Goal: Contribute content

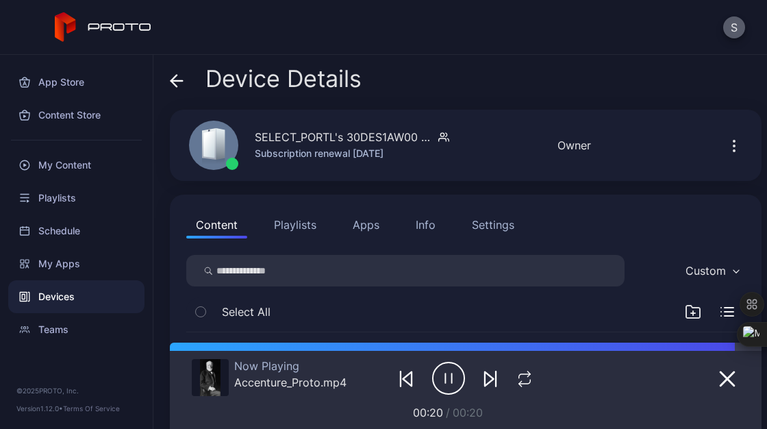
scroll to position [190, 0]
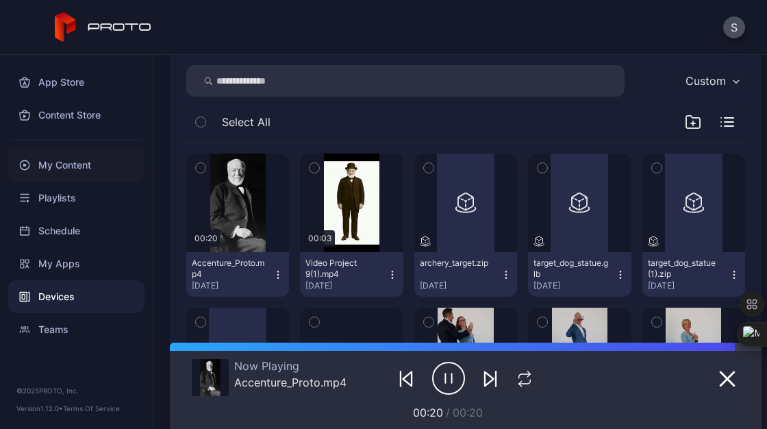
click at [82, 161] on div "My Content" at bounding box center [76, 165] width 136 height 33
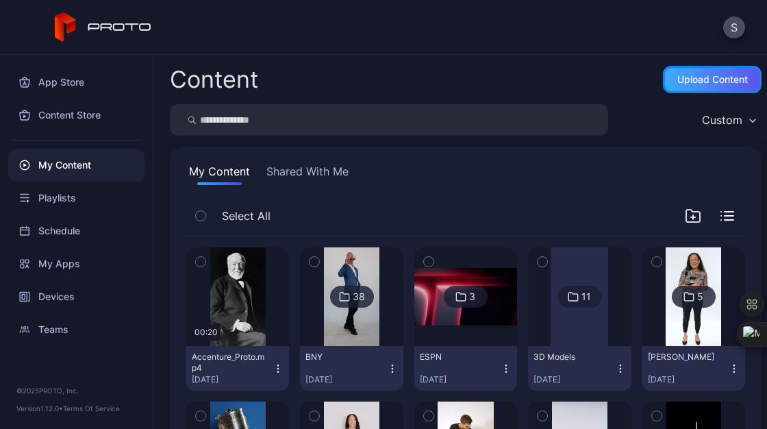
click at [677, 82] on div "Upload Content" at bounding box center [712, 79] width 71 height 11
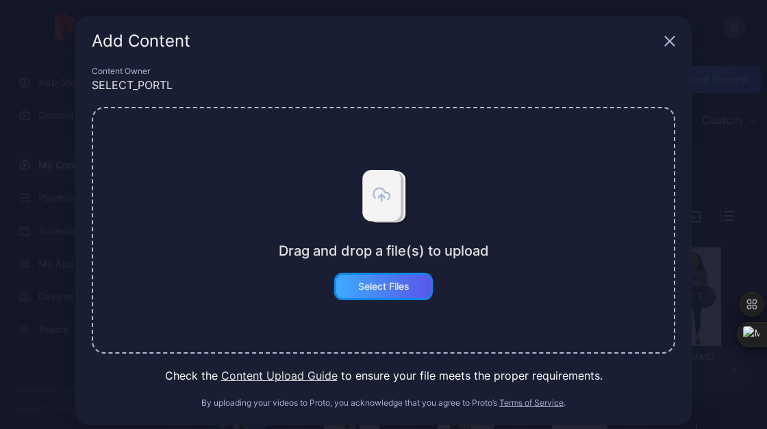
click at [384, 287] on div "Select Files" at bounding box center [383, 286] width 51 height 11
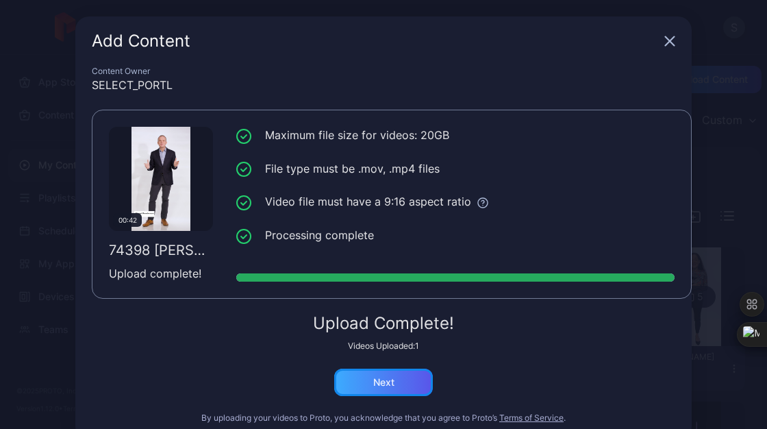
click at [391, 386] on div "Next" at bounding box center [383, 381] width 99 height 27
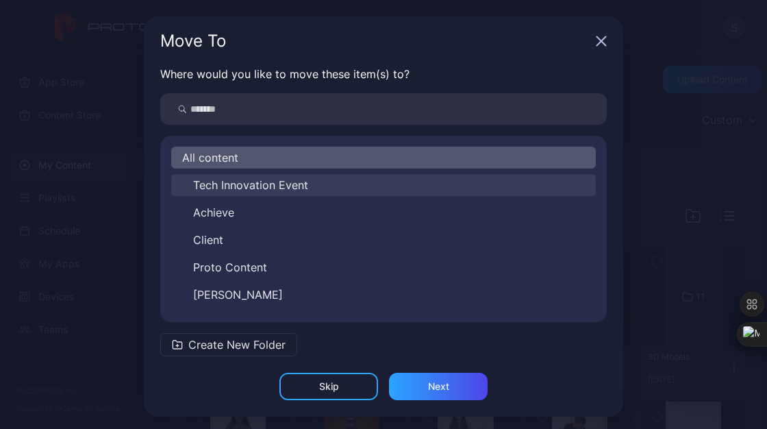
click at [278, 191] on span "Tech Innovation Event" at bounding box center [250, 185] width 115 height 16
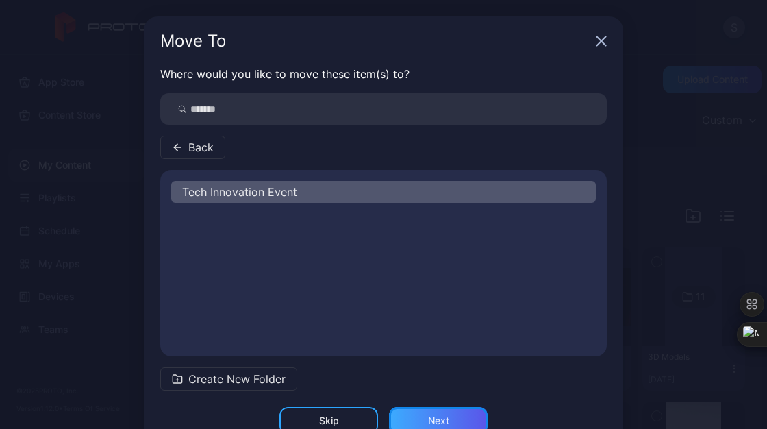
click at [427, 414] on div "Next" at bounding box center [438, 420] width 99 height 27
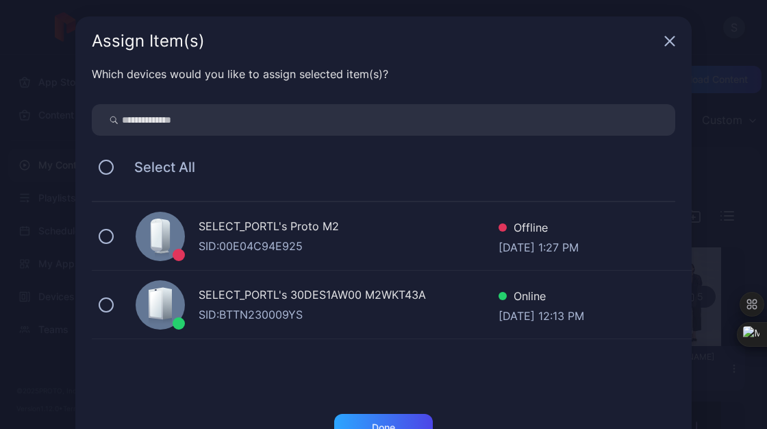
click at [244, 295] on div "SELECT_PORTL's 30DES1AW00 M2WKT43A" at bounding box center [349, 296] width 300 height 20
click at [391, 420] on div "Done" at bounding box center [383, 427] width 99 height 27
